Goal: Information Seeking & Learning: Learn about a topic

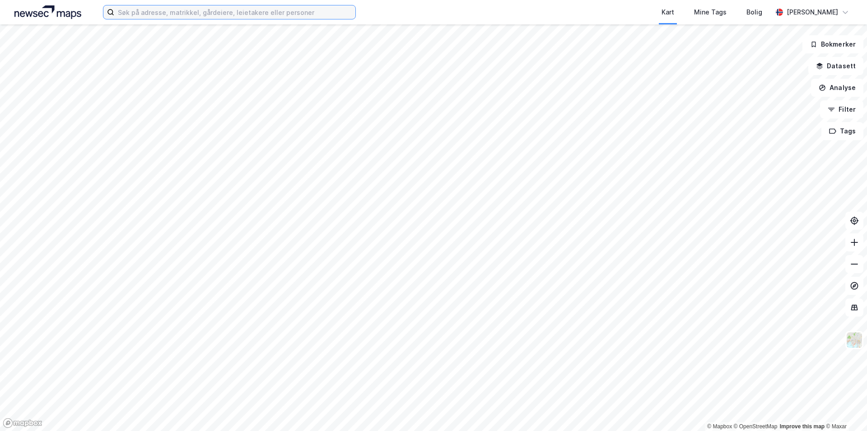
click at [281, 14] on input at bounding box center [234, 12] width 241 height 14
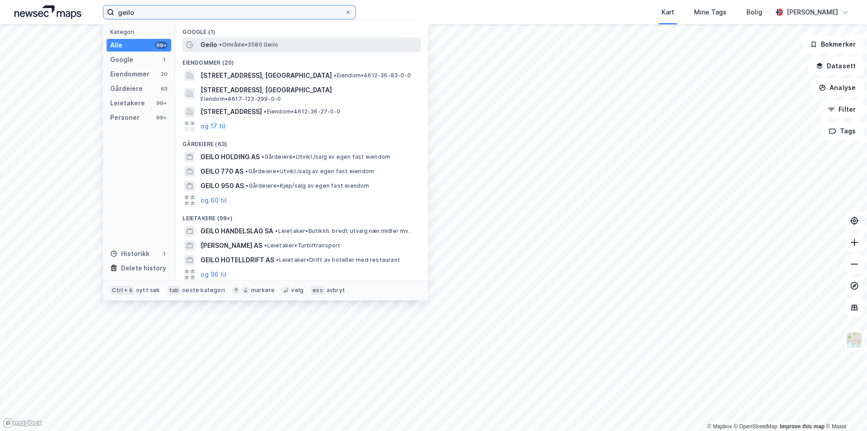
type input "geilo"
click at [220, 44] on span "•" at bounding box center [220, 44] width 3 height 7
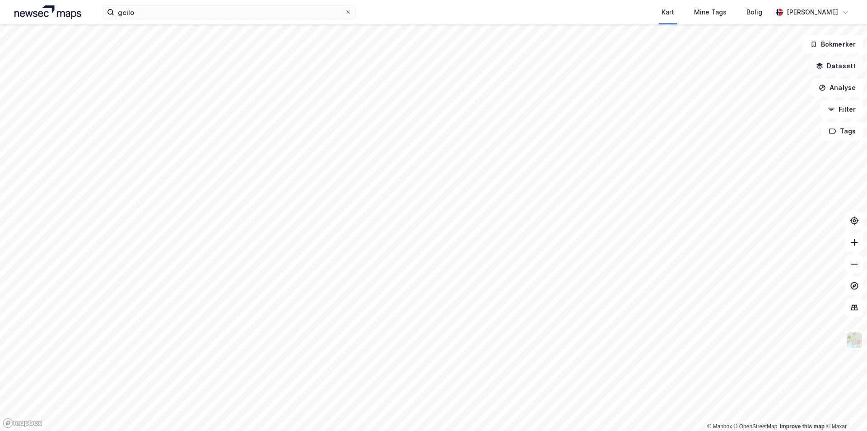
click at [433, 68] on button "Datasett" at bounding box center [836, 66] width 55 height 18
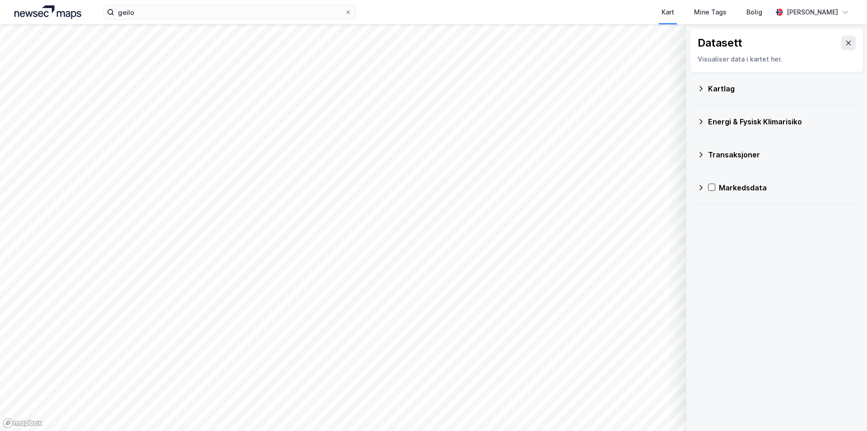
click at [433, 68] on div "Datasett Visualiser data i kartet her." at bounding box center [776, 50] width 173 height 44
click at [433, 89] on div "Kartlag" at bounding box center [782, 88] width 148 height 11
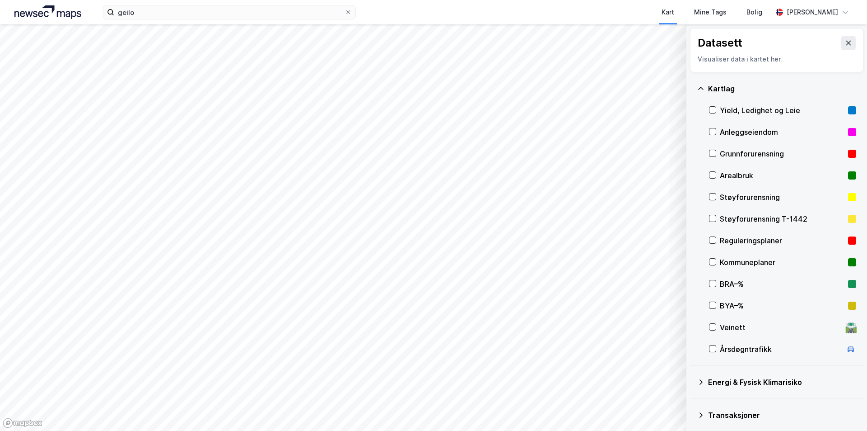
click at [433, 242] on div "Reguleringsplaner" at bounding box center [782, 240] width 125 height 11
click at [433, 263] on icon at bounding box center [713, 261] width 5 height 3
click at [433, 240] on icon at bounding box center [713, 240] width 5 height 3
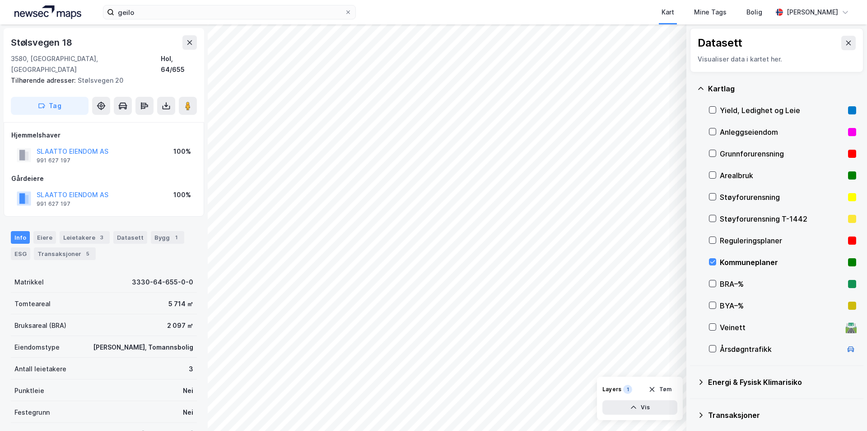
drag, startPoint x: 666, startPoint y: 392, endPoint x: 815, endPoint y: 72, distance: 352.1
click at [433, 72] on div "Kartlag Yield, Ledighet og Leie Anleggseiendom Grunnforurensning Arealbruk Støy…" at bounding box center [776, 218] width 173 height 293
click at [433, 262] on icon at bounding box center [713, 261] width 6 height 6
click at [433, 239] on icon at bounding box center [713, 240] width 6 height 6
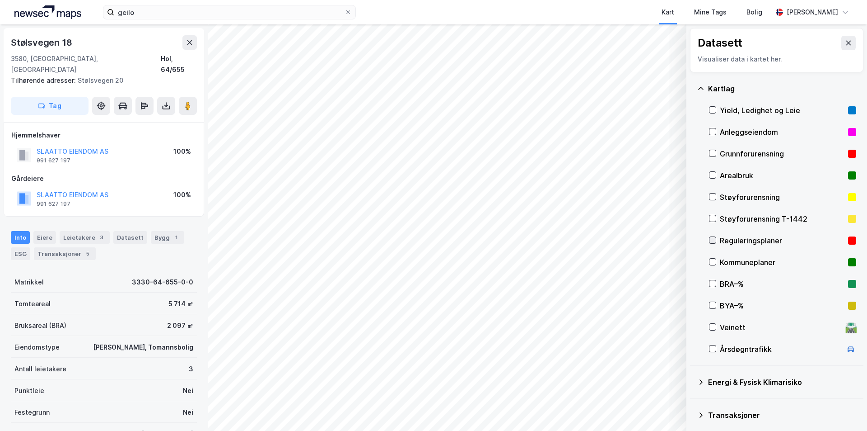
click at [433, 239] on icon at bounding box center [713, 240] width 6 height 6
